Goal: Task Accomplishment & Management: Use online tool/utility

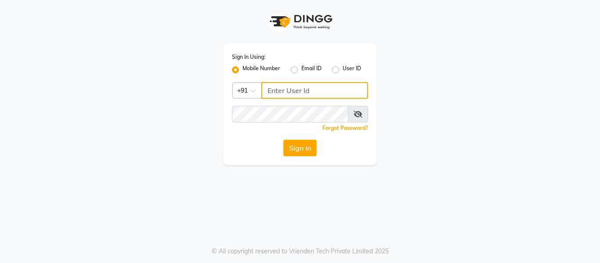
click at [297, 92] on input "Username" at bounding box center [315, 90] width 107 height 17
click at [301, 91] on input "81268292019" at bounding box center [315, 90] width 107 height 17
type input "8126829019"
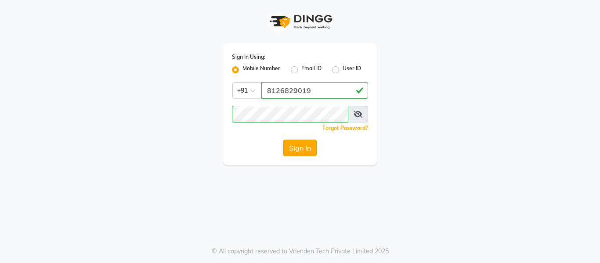
click at [283, 141] on button "Sign In" at bounding box center [299, 148] width 33 height 17
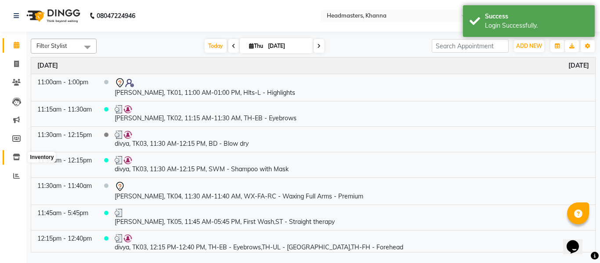
click at [15, 154] on icon at bounding box center [16, 157] width 7 height 7
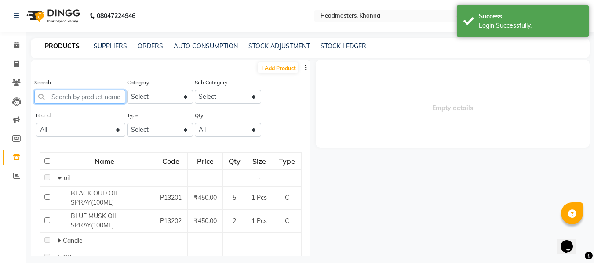
click at [86, 96] on input "text" at bounding box center [79, 97] width 91 height 14
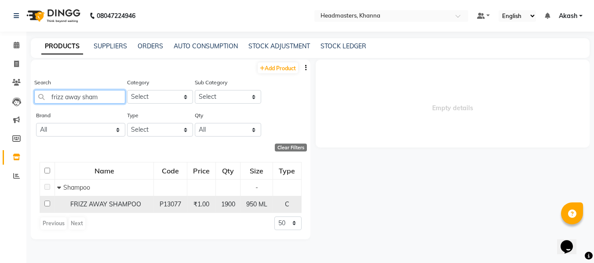
type input "frizz away sham"
click at [121, 202] on span "FRIZZ AWAY SHAMPOO" at bounding box center [105, 204] width 71 height 8
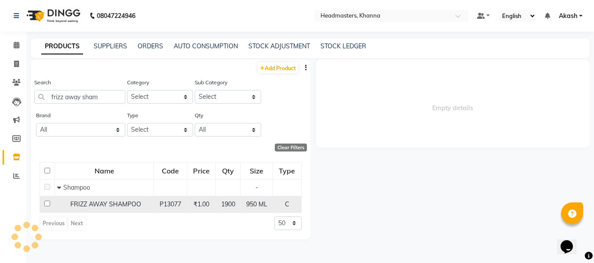
select select
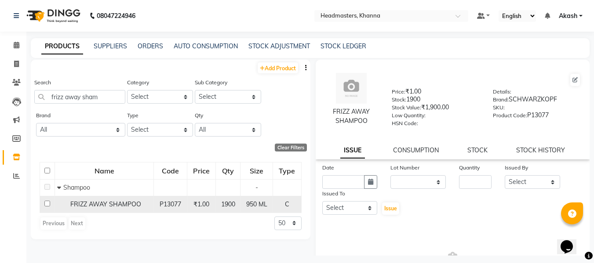
click at [225, 205] on span "1900" at bounding box center [228, 204] width 14 height 8
click at [226, 204] on span "1900" at bounding box center [228, 204] width 14 height 8
